Goal: Find specific page/section: Find specific page/section

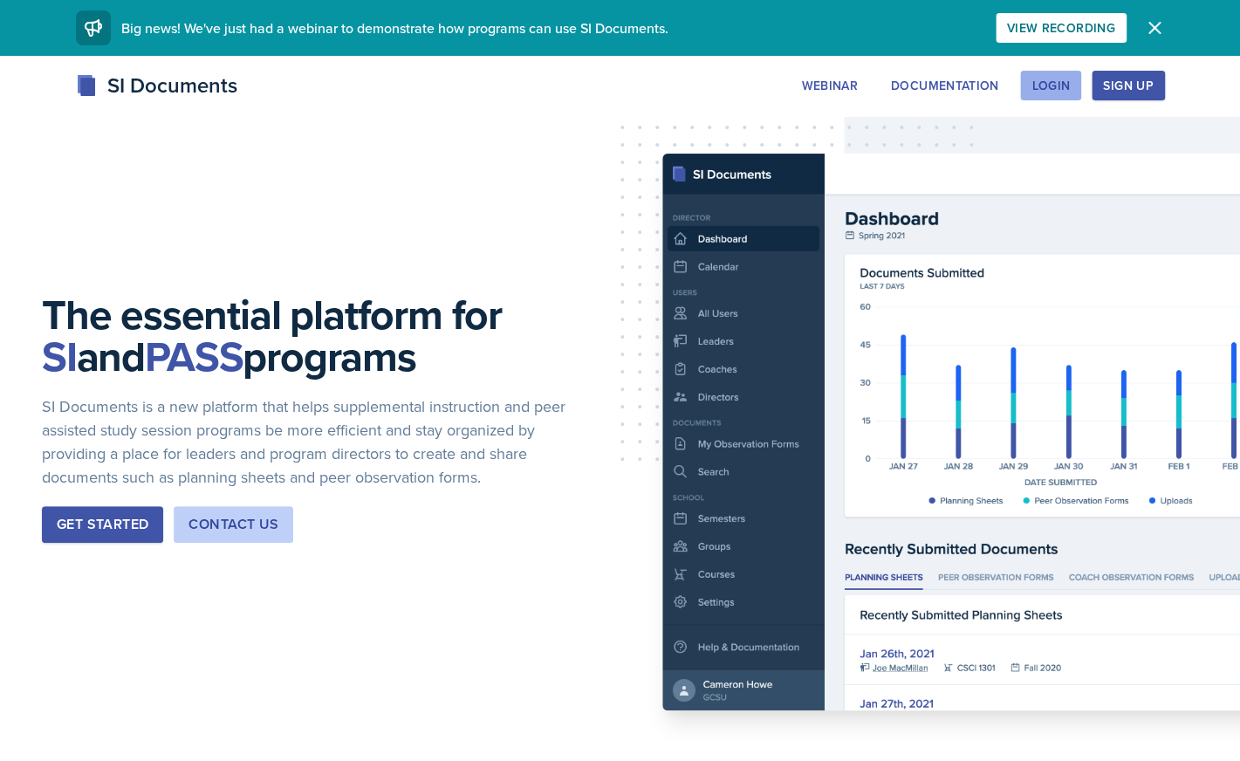
click at [1059, 85] on div "Login" at bounding box center [1051, 86] width 38 height 14
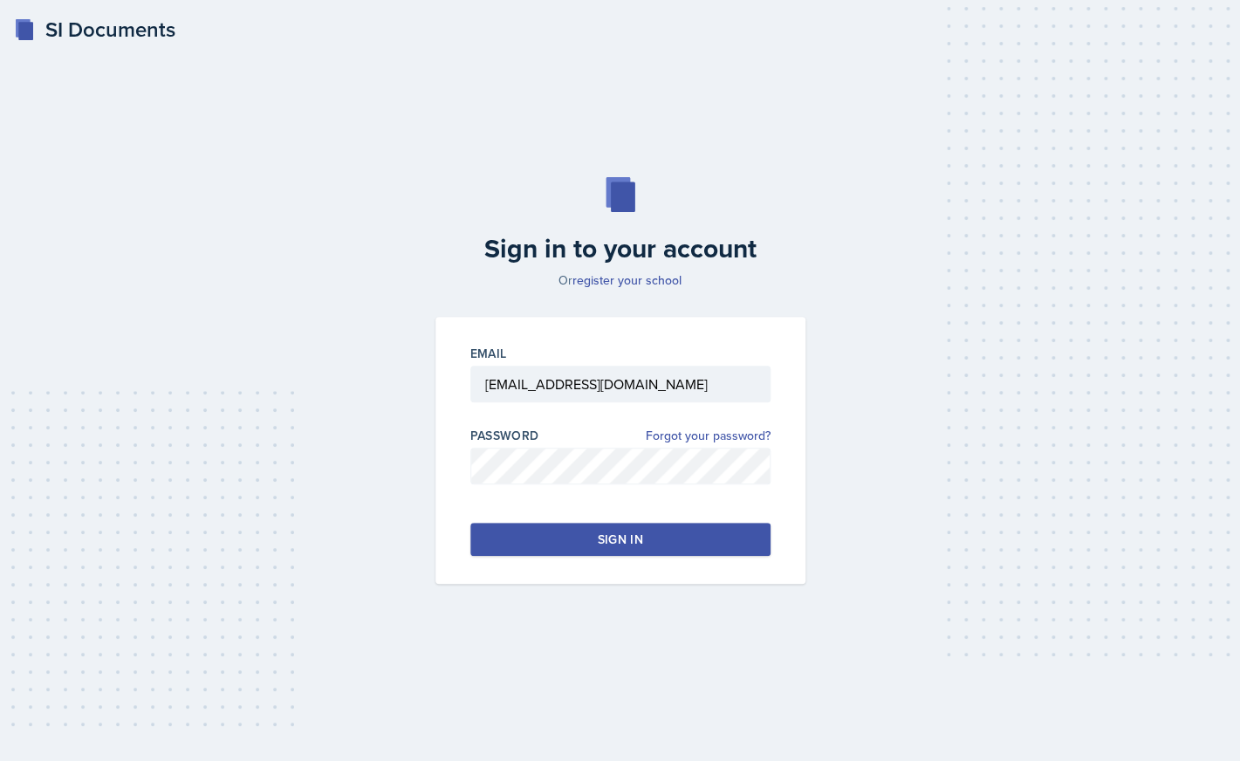
click at [604, 540] on div "Sign in" at bounding box center [619, 539] width 45 height 17
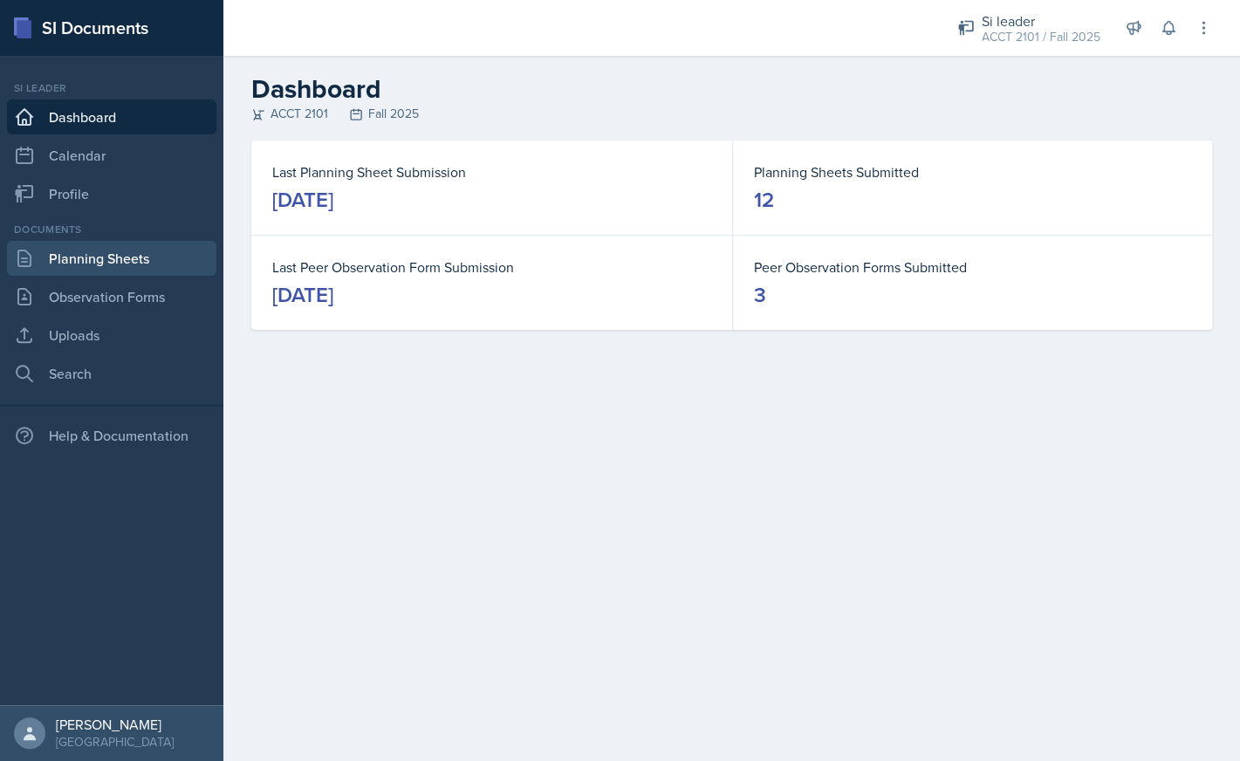
click at [156, 258] on link "Planning Sheets" at bounding box center [111, 258] width 209 height 35
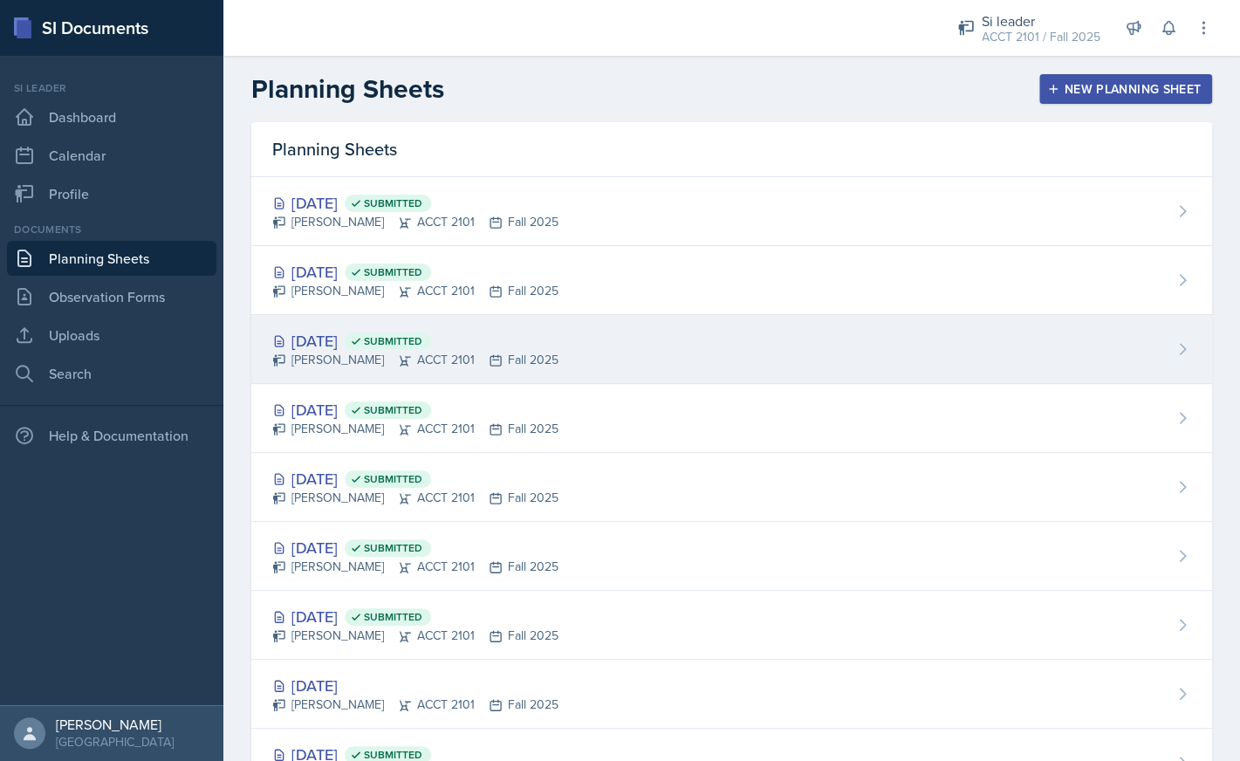
click at [524, 357] on div "[PERSON_NAME] ACCT 2101 Fall 2025" at bounding box center [415, 360] width 286 height 18
